Goal: Information Seeking & Learning: Learn about a topic

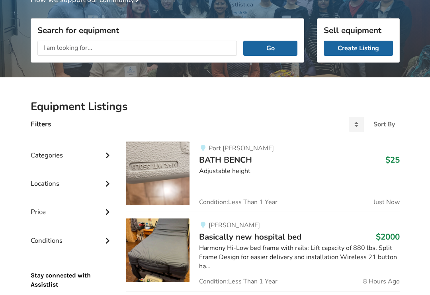
scroll to position [73, 0]
click at [182, 171] on img at bounding box center [158, 173] width 64 height 64
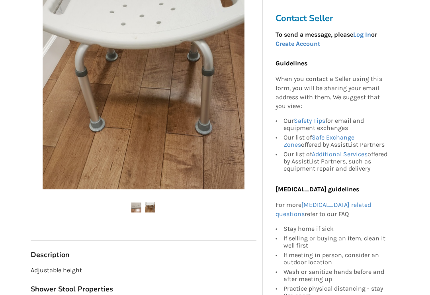
click at [155, 203] on img at bounding box center [150, 208] width 10 height 10
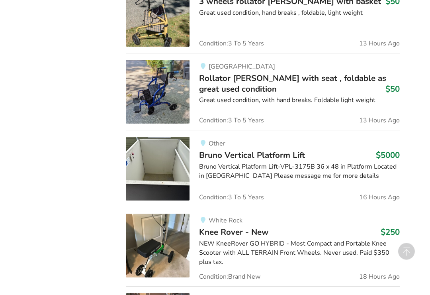
scroll to position [638, 0]
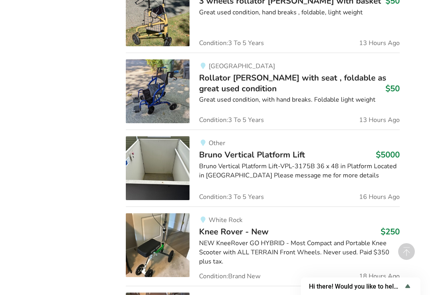
click at [173, 168] on img at bounding box center [158, 168] width 64 height 64
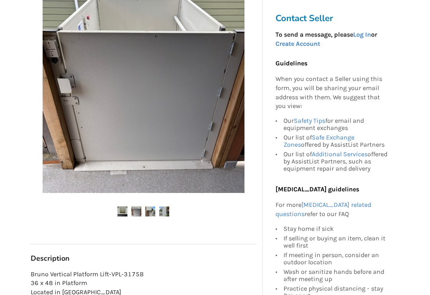
scroll to position [155, 0]
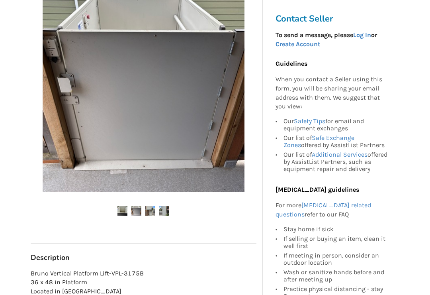
click at [137, 214] on img at bounding box center [136, 211] width 10 height 10
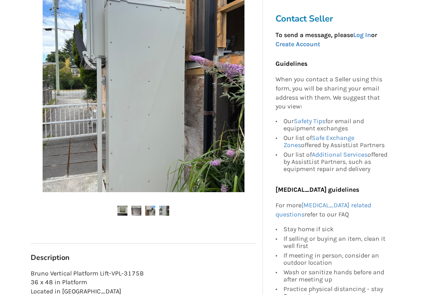
click at [155, 210] on img at bounding box center [150, 211] width 10 height 10
click at [168, 214] on img at bounding box center [164, 211] width 10 height 10
click at [169, 211] on img at bounding box center [164, 211] width 10 height 10
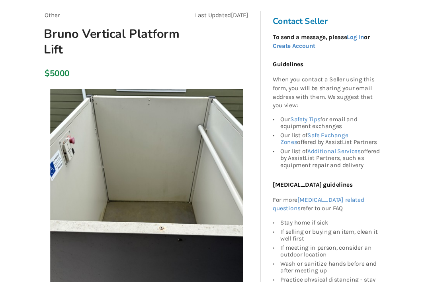
scroll to position [0, 0]
